Goal: Task Accomplishment & Management: Use online tool/utility

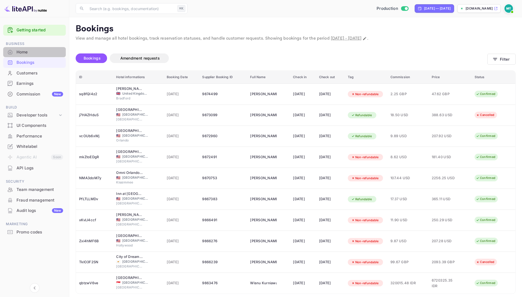
click at [20, 51] on div "Home" at bounding box center [40, 52] width 47 height 6
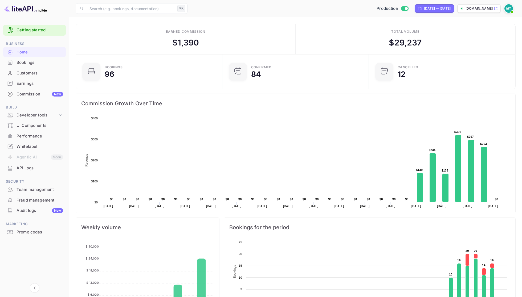
scroll to position [87, 143]
